Goal: Task Accomplishment & Management: Use online tool/utility

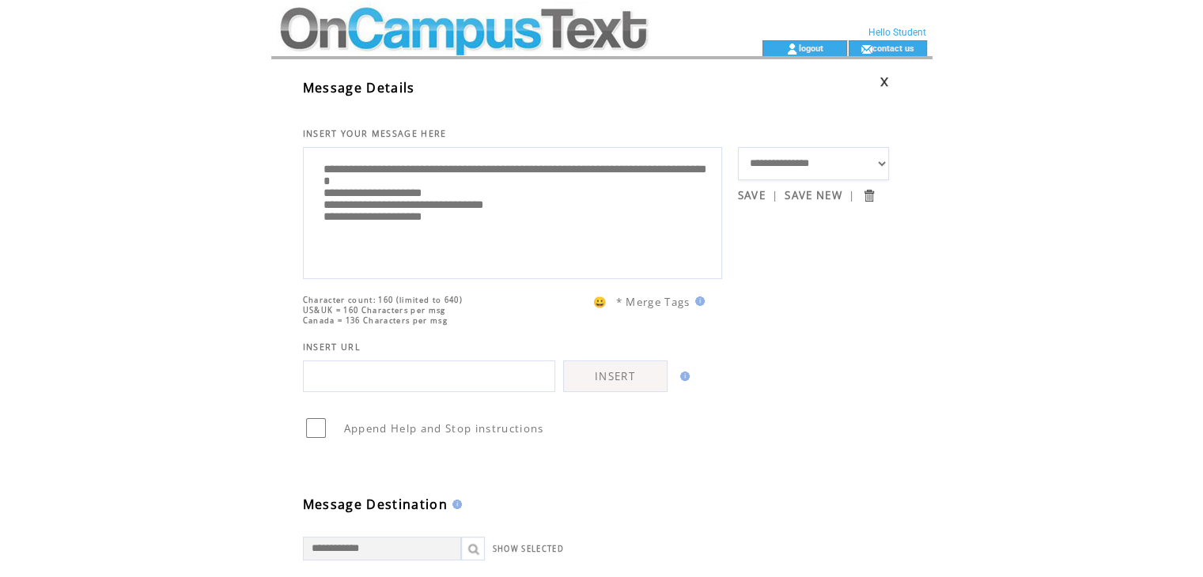
click at [446, 29] on td at bounding box center [488, 20] width 434 height 40
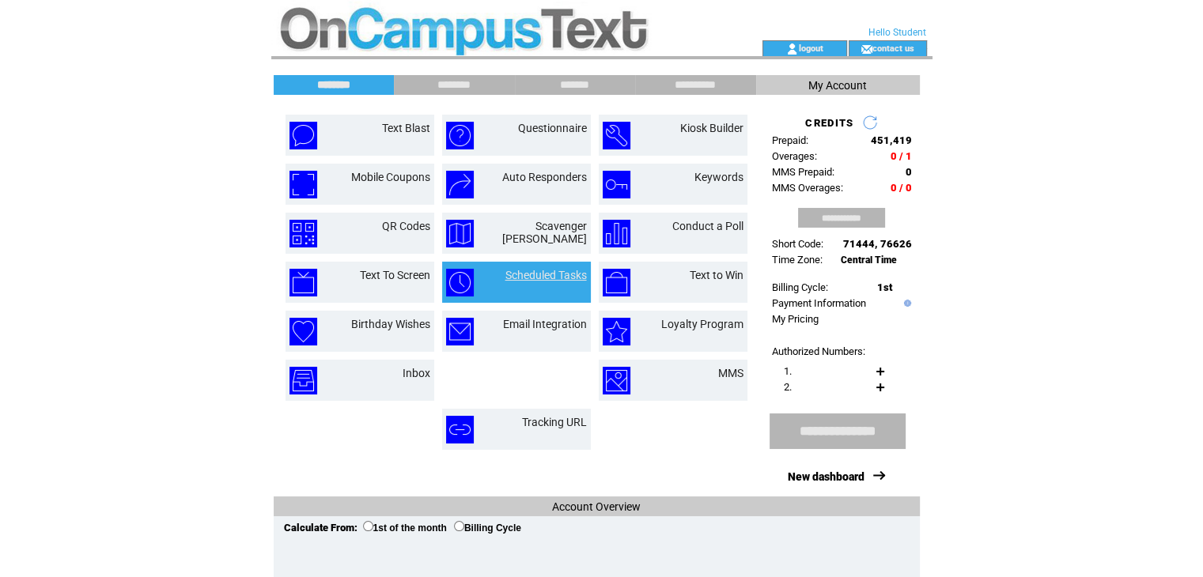
click at [549, 272] on link "Scheduled Tasks" at bounding box center [545, 275] width 81 height 13
